Goal: Transaction & Acquisition: Purchase product/service

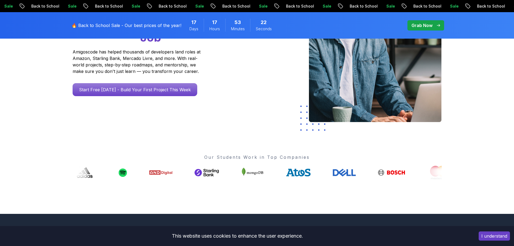
scroll to position [108, 0]
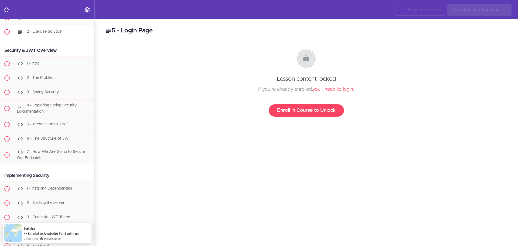
scroll to position [7300, 0]
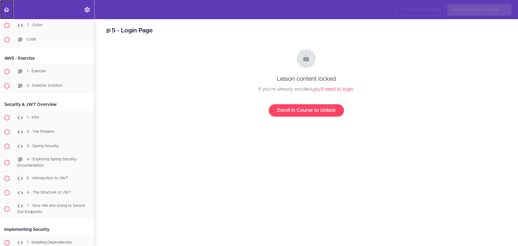
click at [8, 11] on use "Back to course curriculum" at bounding box center [6, 9] width 5 height 5
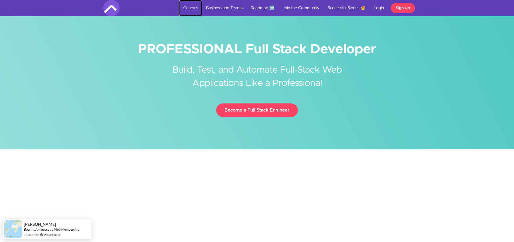
click at [187, 7] on link "Courses" at bounding box center [190, 8] width 23 height 16
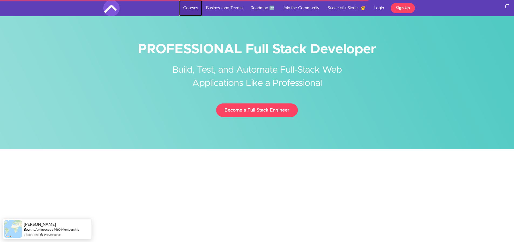
scroll to position [81, 0]
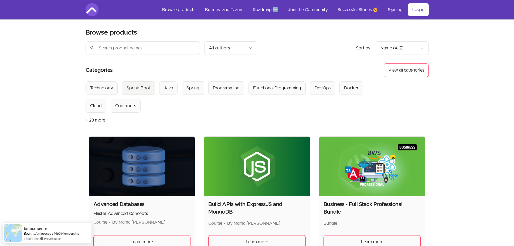
click at [143, 89] on div "Spring Boot" at bounding box center [138, 88] width 24 height 6
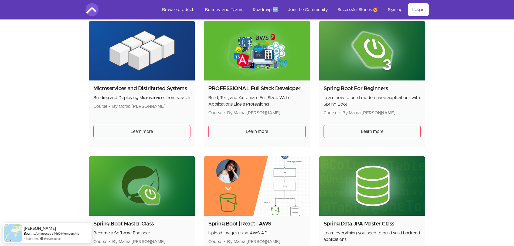
scroll to position [108, 0]
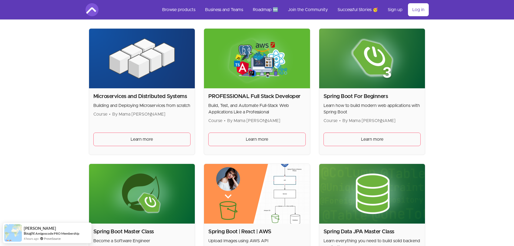
click at [354, 84] on img at bounding box center [372, 59] width 106 height 60
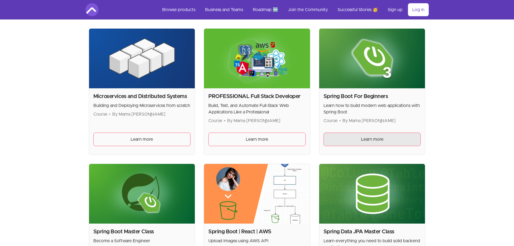
click at [358, 137] on link "Learn more" at bounding box center [371, 138] width 97 height 13
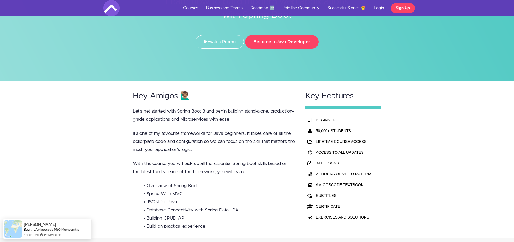
scroll to position [81, 0]
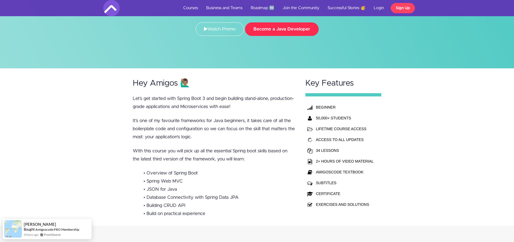
drag, startPoint x: 274, startPoint y: 31, endPoint x: 263, endPoint y: 30, distance: 11.3
click at [263, 30] on button "Become a Java Developer" at bounding box center [282, 28] width 74 height 13
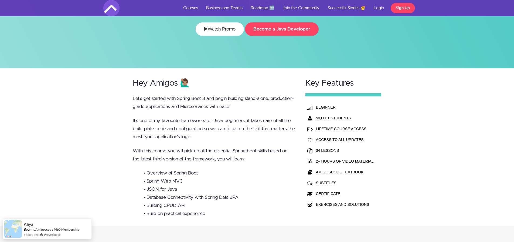
click at [218, 29] on link "Watch Promo" at bounding box center [220, 28] width 48 height 13
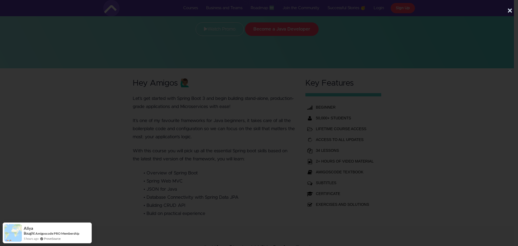
click at [466, 68] on div at bounding box center [257, 117] width 514 height 188
